Goal: Transaction & Acquisition: Book appointment/travel/reservation

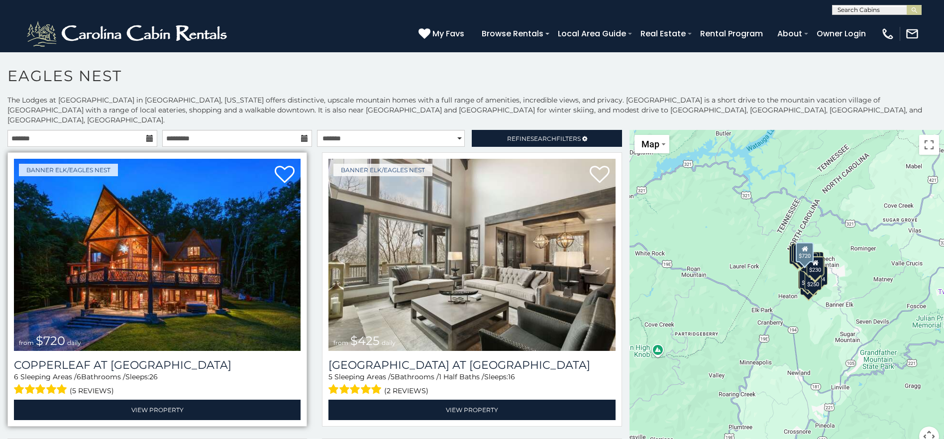
click at [179, 252] on img at bounding box center [157, 255] width 287 height 192
click at [140, 247] on img at bounding box center [157, 255] width 287 height 192
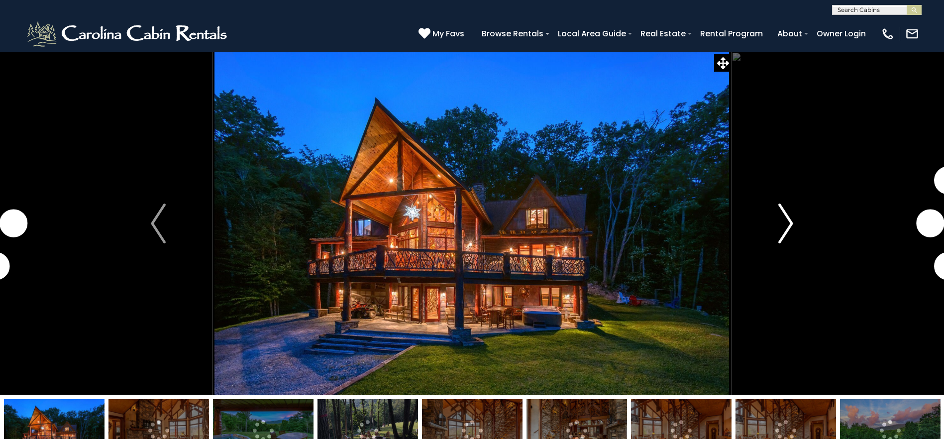
click at [783, 220] on img "Next" at bounding box center [786, 224] width 15 height 40
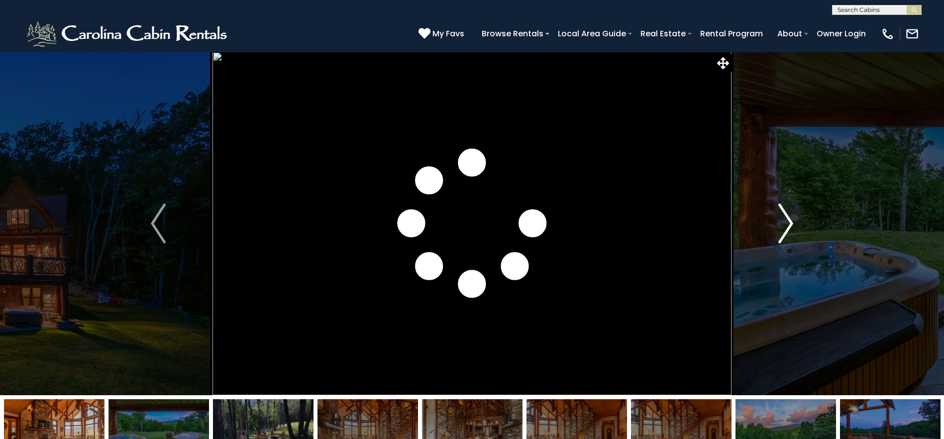
click at [786, 215] on img "Next" at bounding box center [786, 224] width 15 height 40
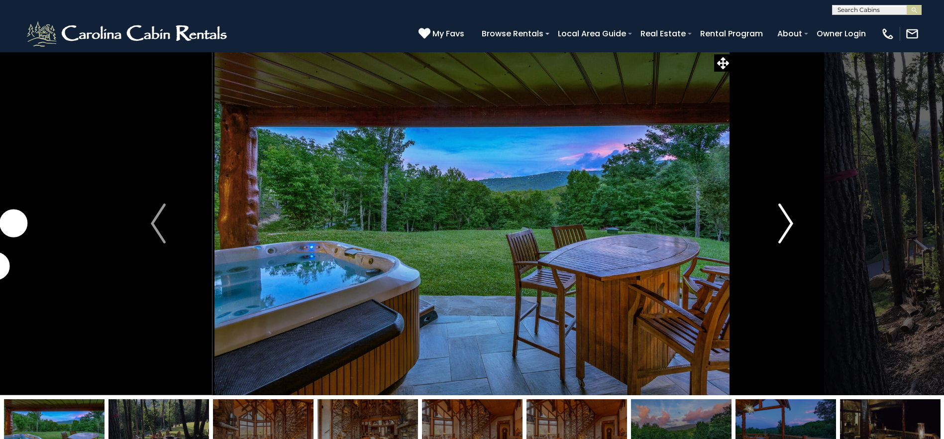
click at [786, 215] on img "Next" at bounding box center [786, 224] width 15 height 40
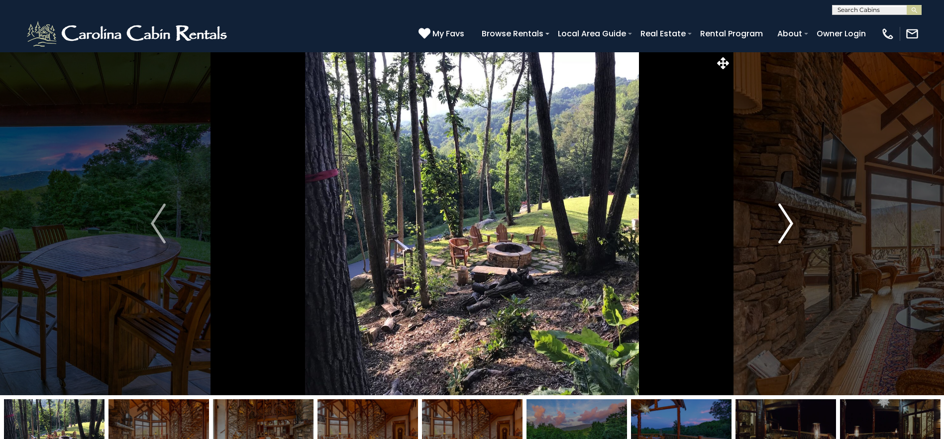
click at [786, 215] on img "Next" at bounding box center [786, 224] width 15 height 40
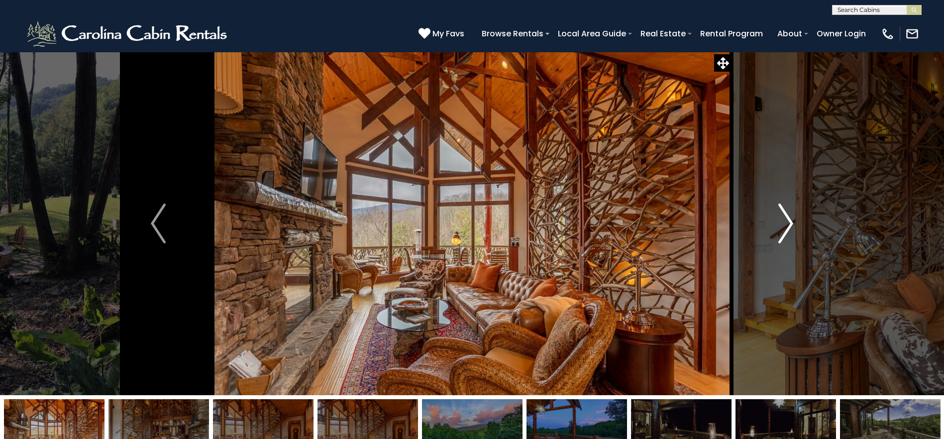
click at [786, 215] on img "Next" at bounding box center [786, 224] width 15 height 40
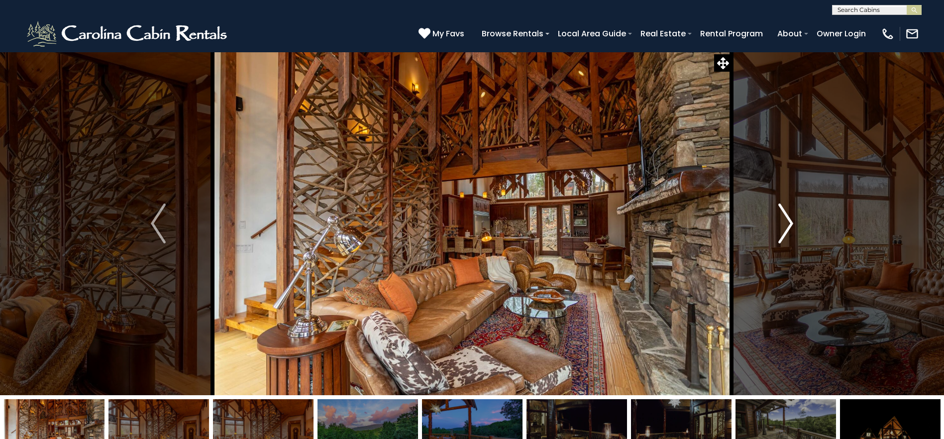
click at [786, 215] on img "Next" at bounding box center [786, 224] width 15 height 40
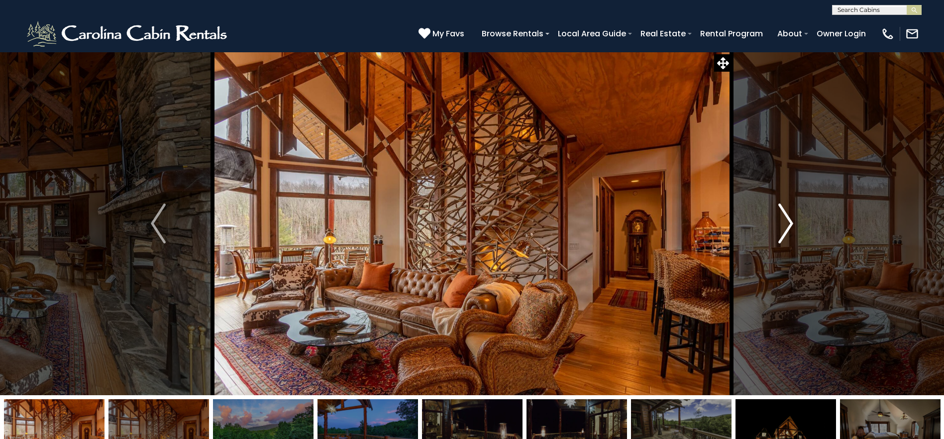
click at [786, 215] on img "Next" at bounding box center [786, 224] width 15 height 40
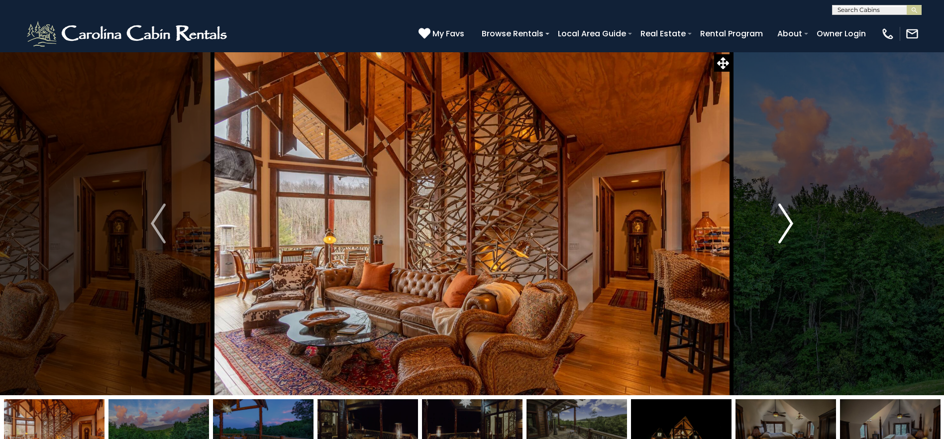
click at [786, 215] on img "Next" at bounding box center [786, 224] width 15 height 40
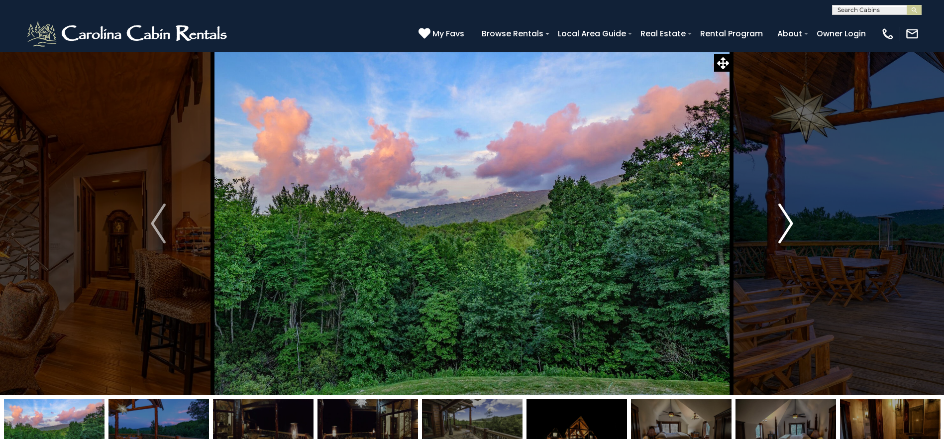
click at [786, 215] on img "Next" at bounding box center [786, 224] width 15 height 40
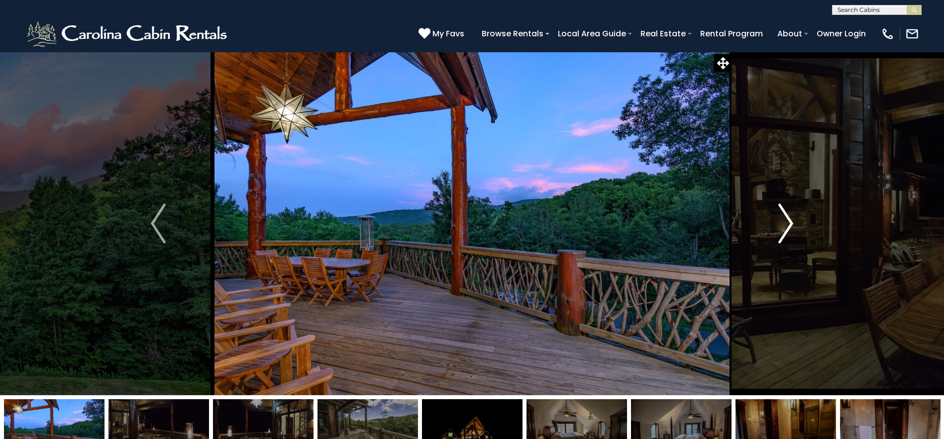
click at [786, 215] on img "Next" at bounding box center [786, 224] width 15 height 40
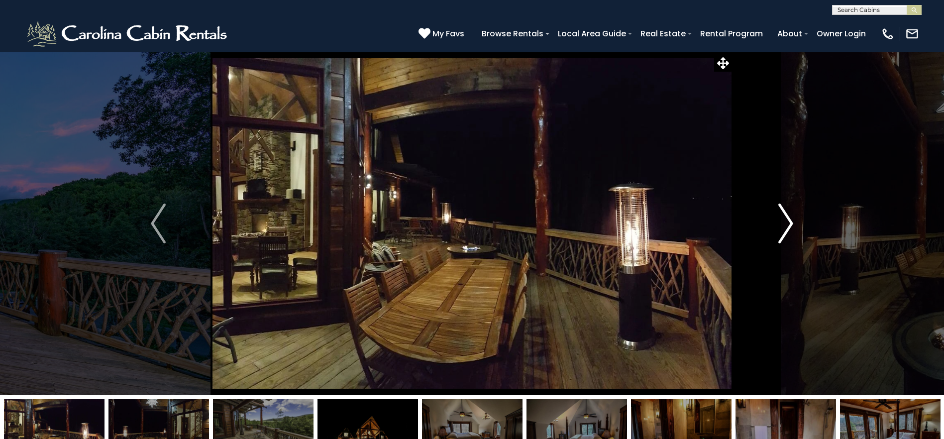
click at [786, 215] on img "Next" at bounding box center [786, 224] width 15 height 40
